Goal: Task Accomplishment & Management: Manage account settings

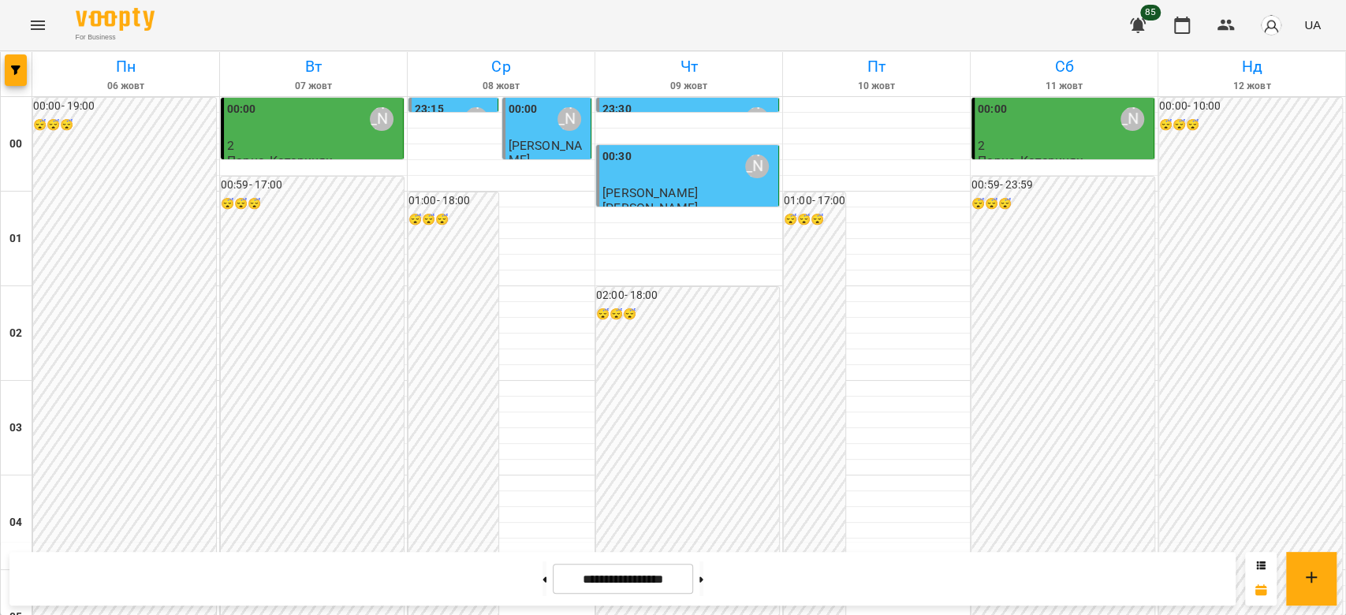
scroll to position [1403, 0]
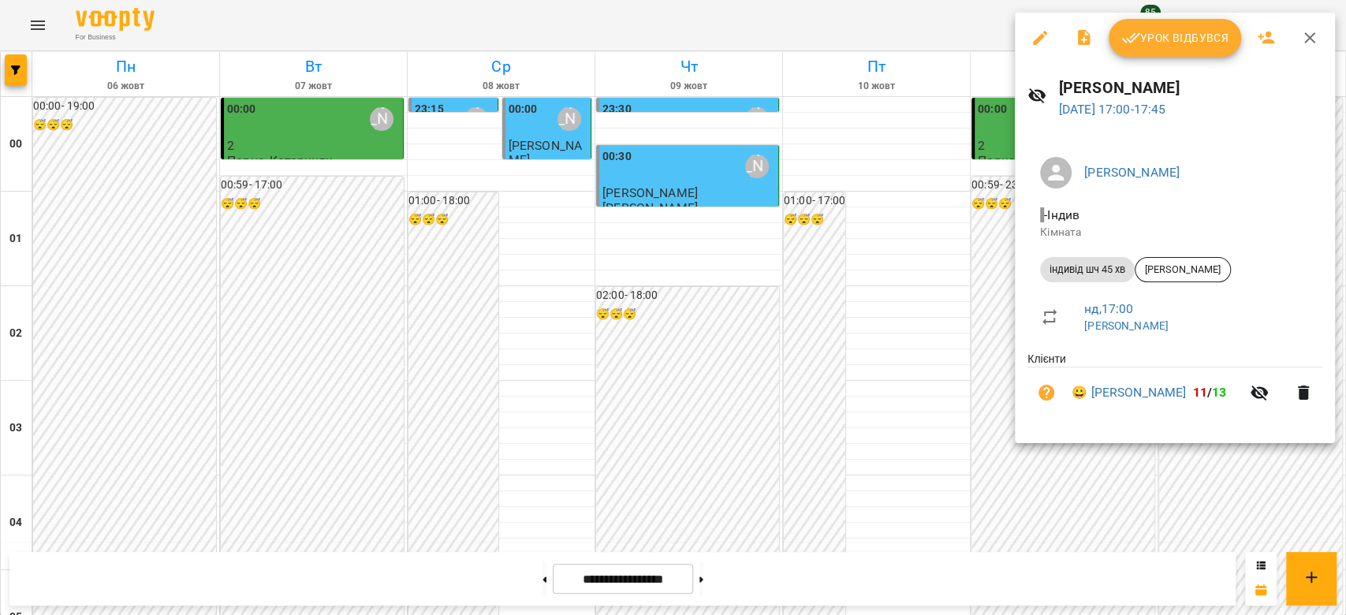
click at [1172, 38] on span "Урок відбувся" at bounding box center [1175, 37] width 107 height 19
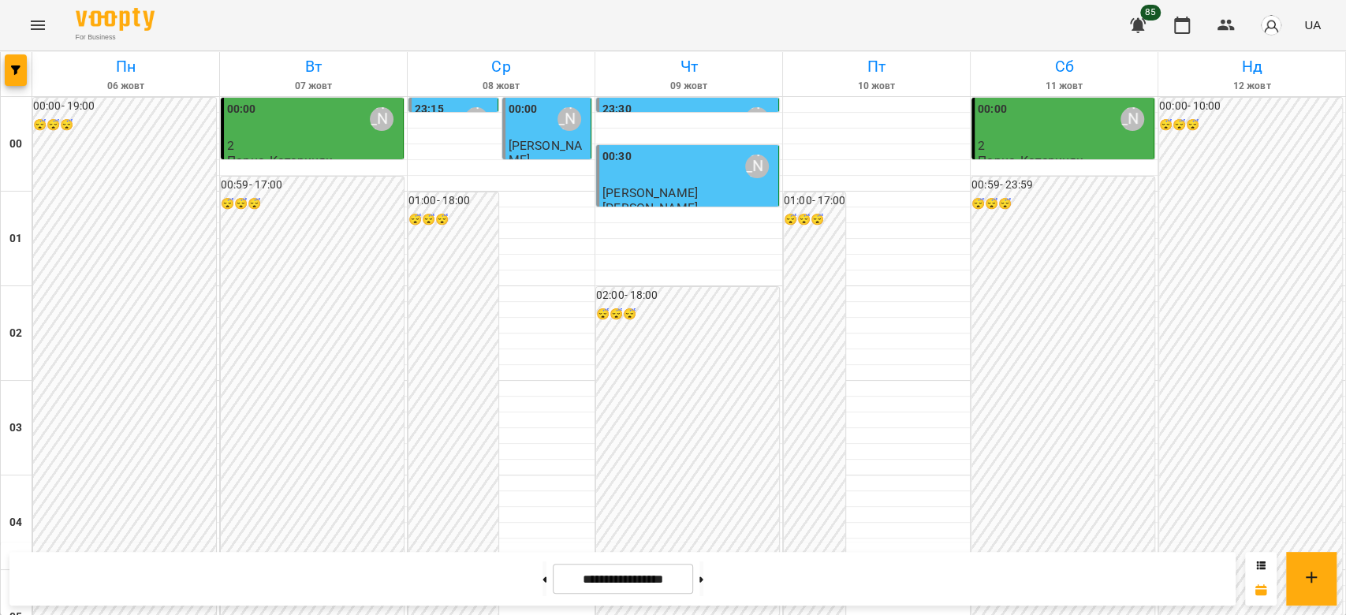
scroll to position [1787, 0]
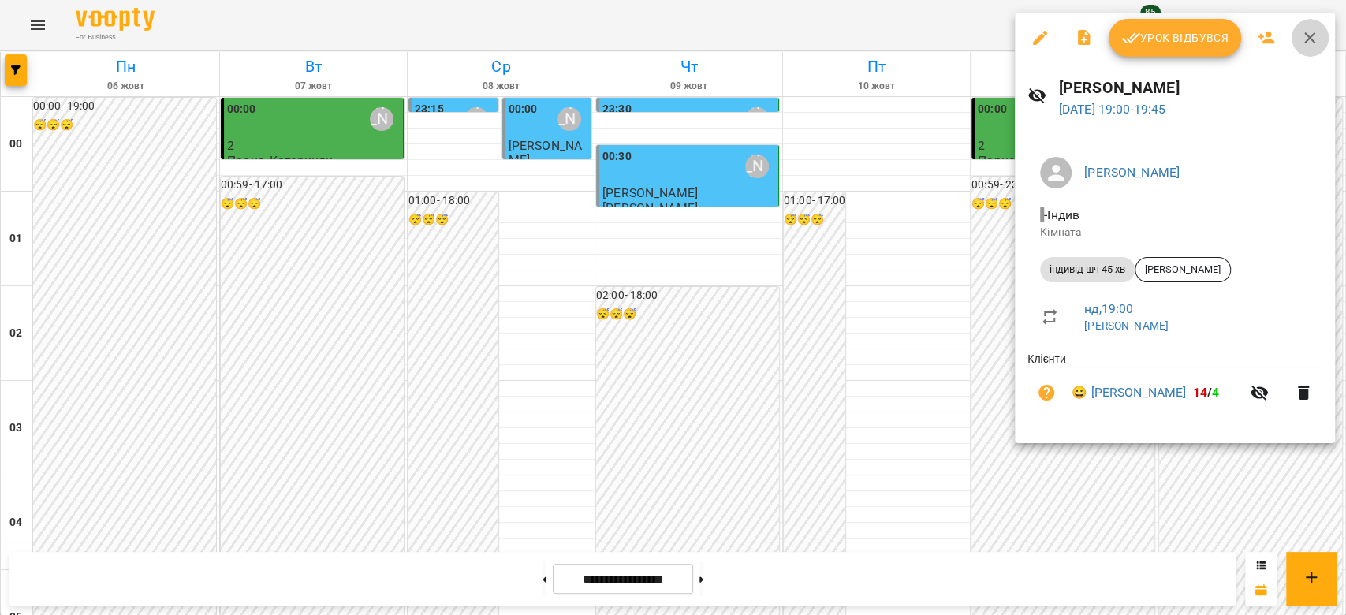
click at [1310, 35] on icon "button" at bounding box center [1310, 37] width 19 height 19
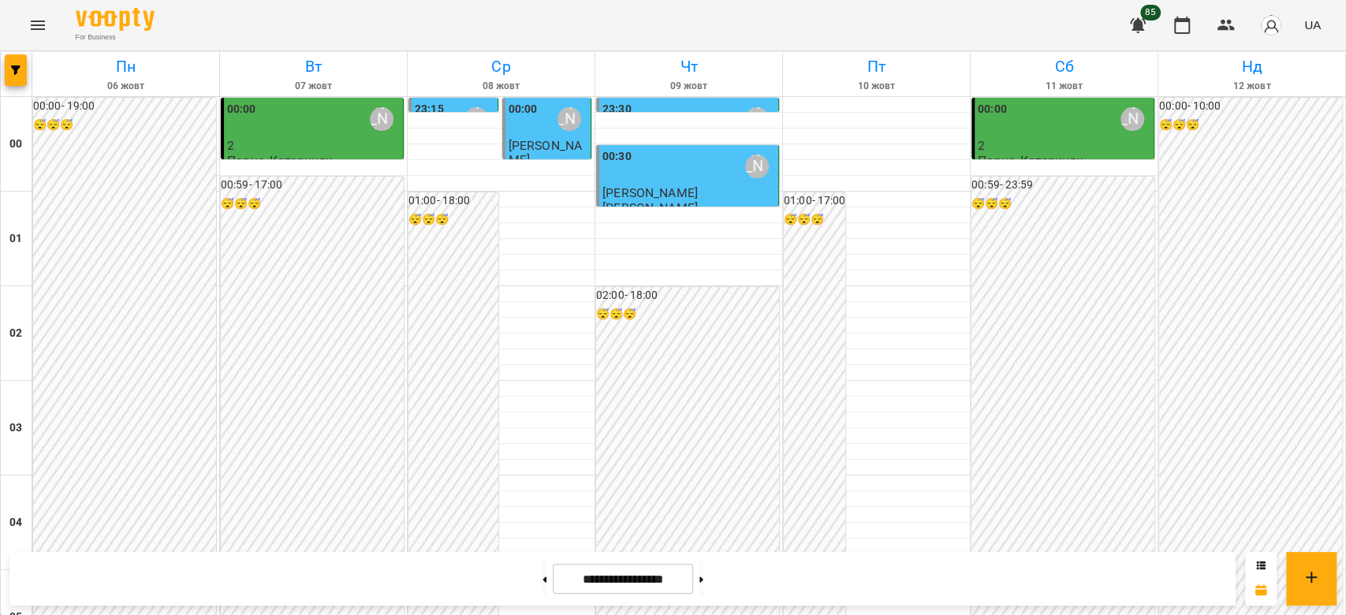
scroll to position [1824, 0]
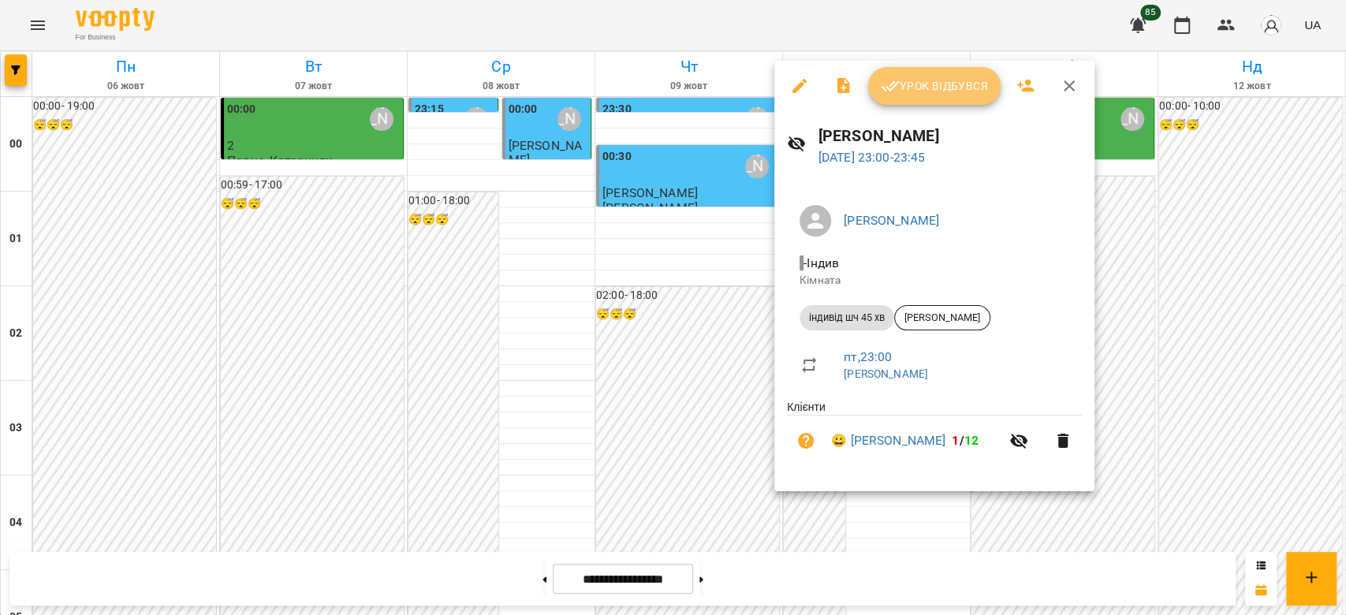
click at [943, 81] on span "Урок відбувся" at bounding box center [934, 86] width 107 height 19
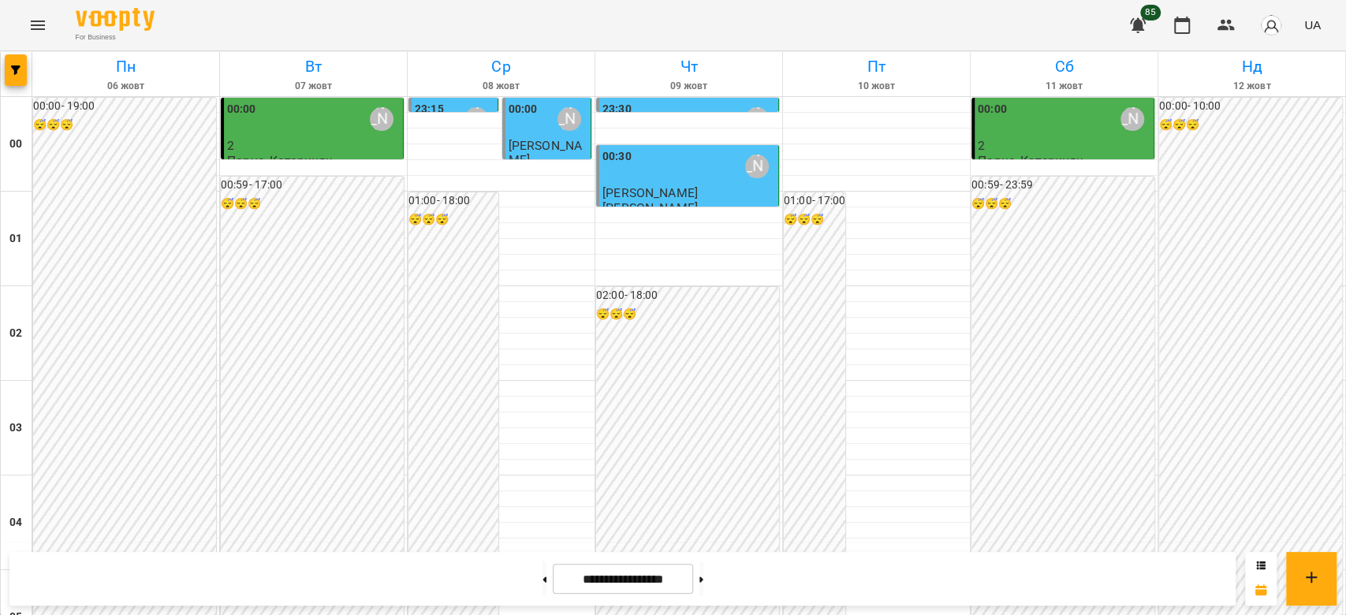
scroll to position [1824, 0]
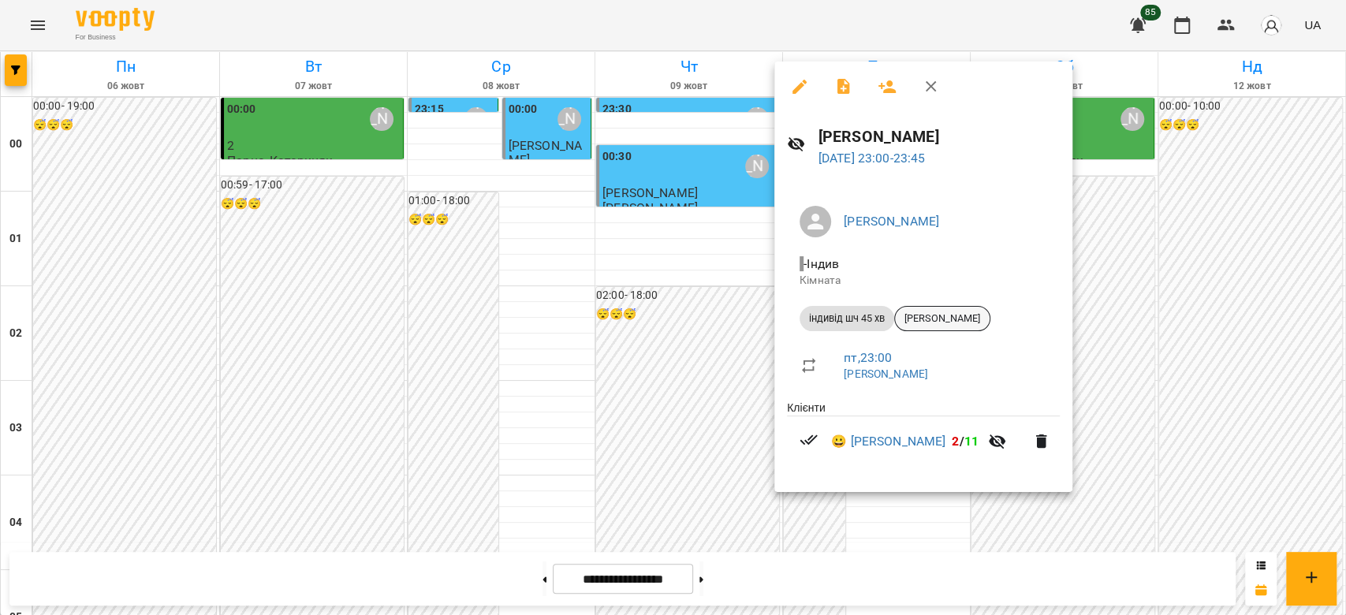
click at [938, 312] on span "[PERSON_NAME]" at bounding box center [942, 319] width 95 height 14
